Goal: Navigation & Orientation: Find specific page/section

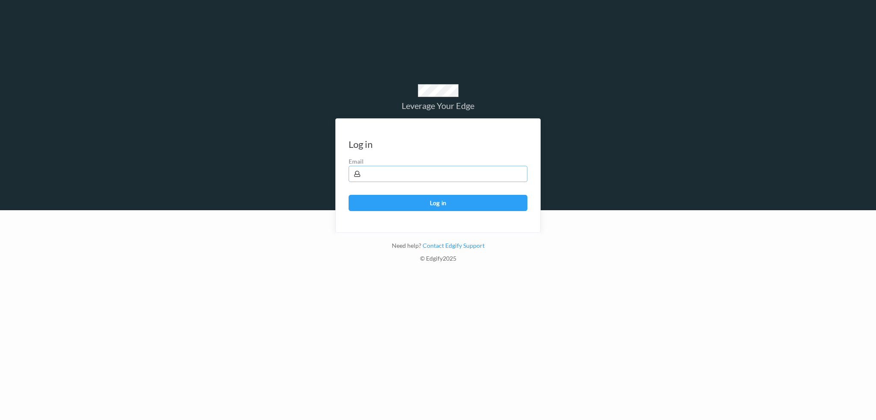
click at [457, 169] on input "text" at bounding box center [438, 174] width 179 height 16
type input "harlan.nelson@heb.com"
click at [349, 195] on button "Log in" at bounding box center [438, 203] width 179 height 16
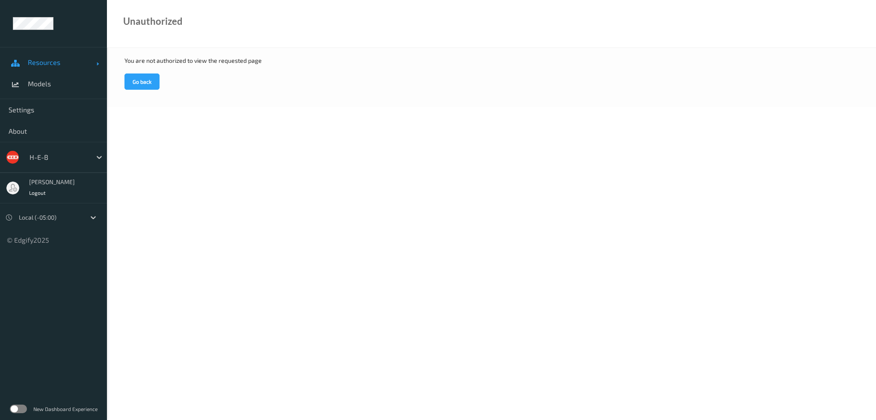
click at [53, 58] on span "Resources" at bounding box center [62, 62] width 68 height 9
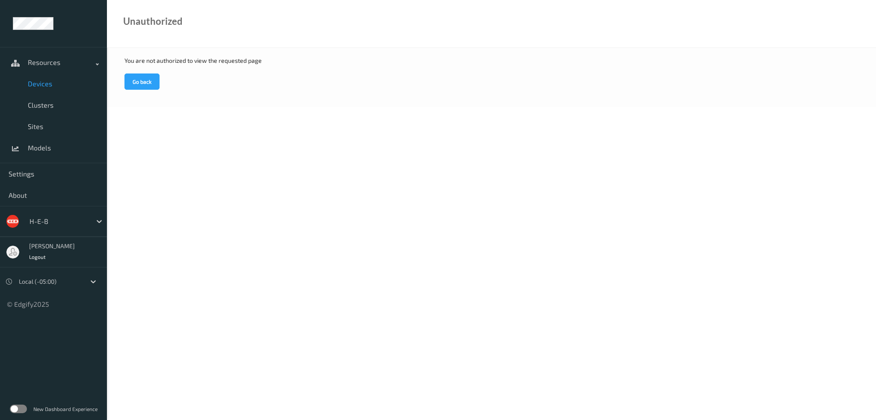
click at [44, 91] on link "Devices" at bounding box center [53, 83] width 107 height 21
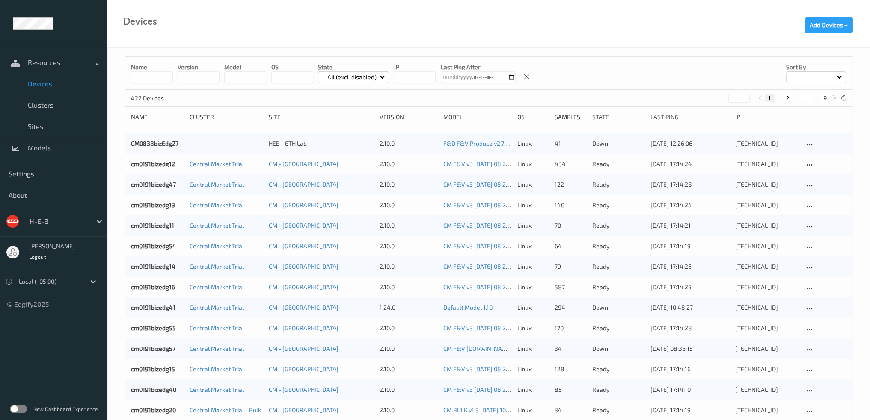
drag, startPoint x: 142, startPoint y: 75, endPoint x: 148, endPoint y: 75, distance: 5.6
click at [142, 75] on input at bounding box center [152, 77] width 42 height 12
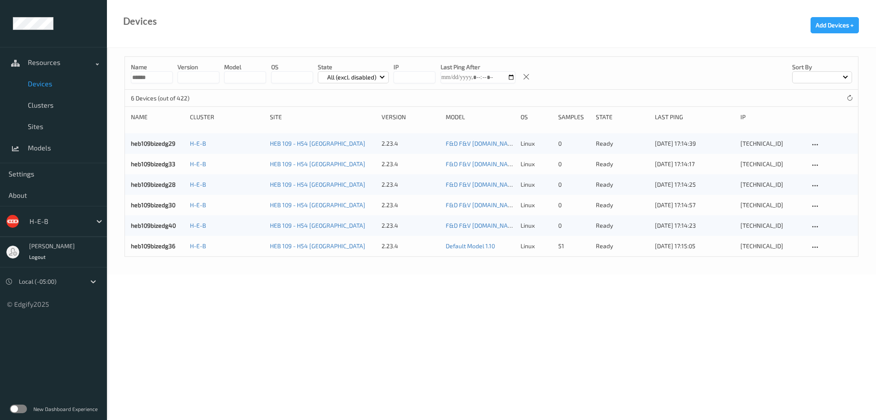
type input "******"
click at [167, 245] on link "heb109bizedg36" at bounding box center [153, 246] width 44 height 7
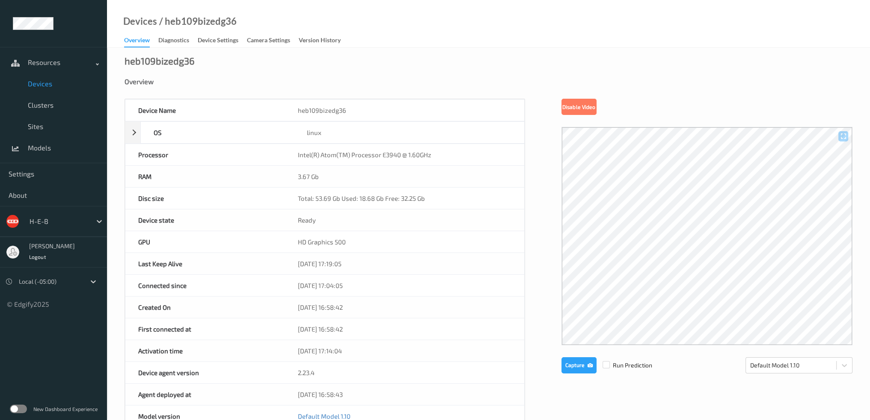
click at [51, 88] on span "Devices" at bounding box center [63, 84] width 71 height 9
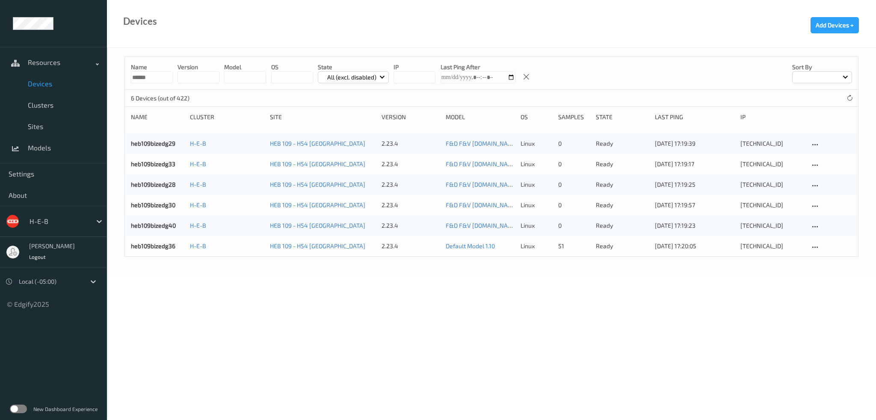
click at [325, 320] on body "Resources Devices Clusters Sites Models Settings About H-E-B [PERSON_NAME] Logo…" at bounding box center [438, 210] width 876 height 420
click at [45, 101] on span "Clusters" at bounding box center [63, 105] width 71 height 9
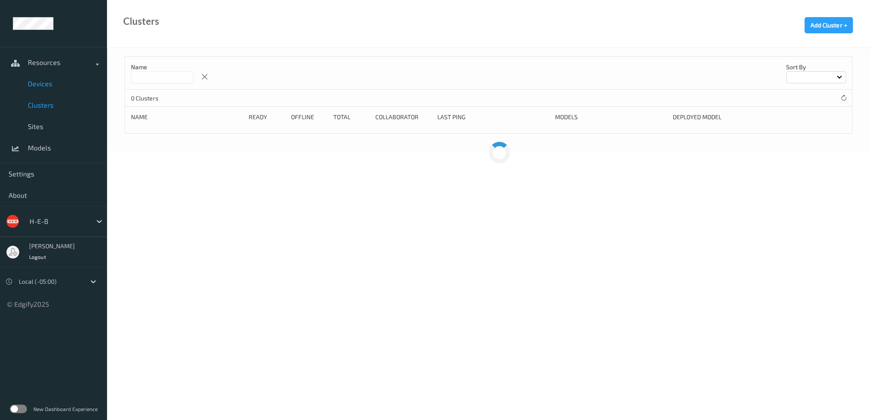
click at [45, 77] on link "Devices" at bounding box center [53, 83] width 107 height 21
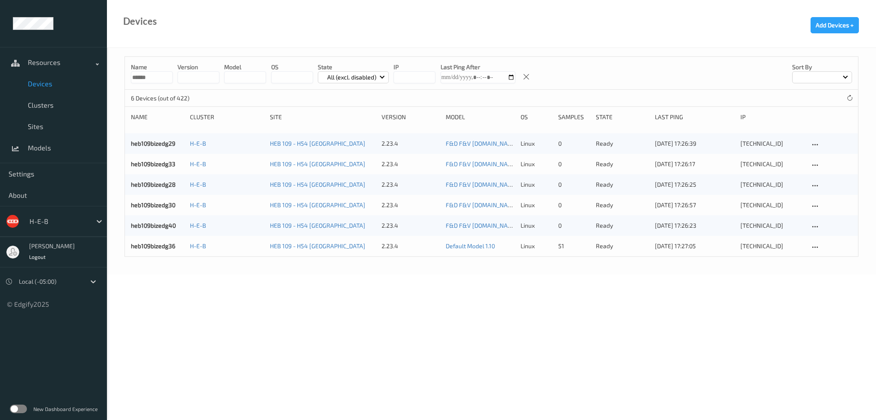
click at [46, 84] on span "Devices" at bounding box center [63, 84] width 71 height 9
